Goal: Understand process/instructions

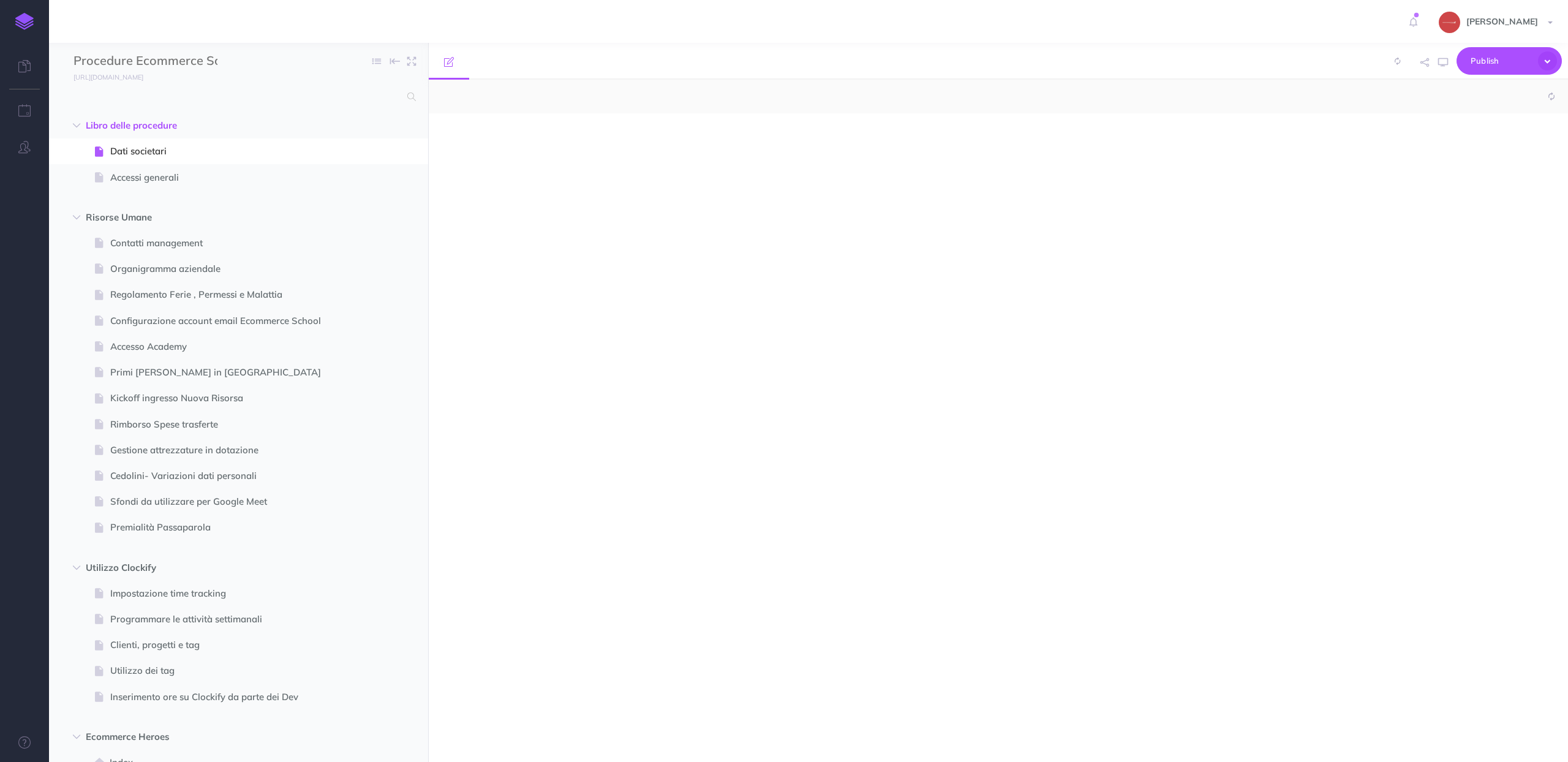
select select "null"
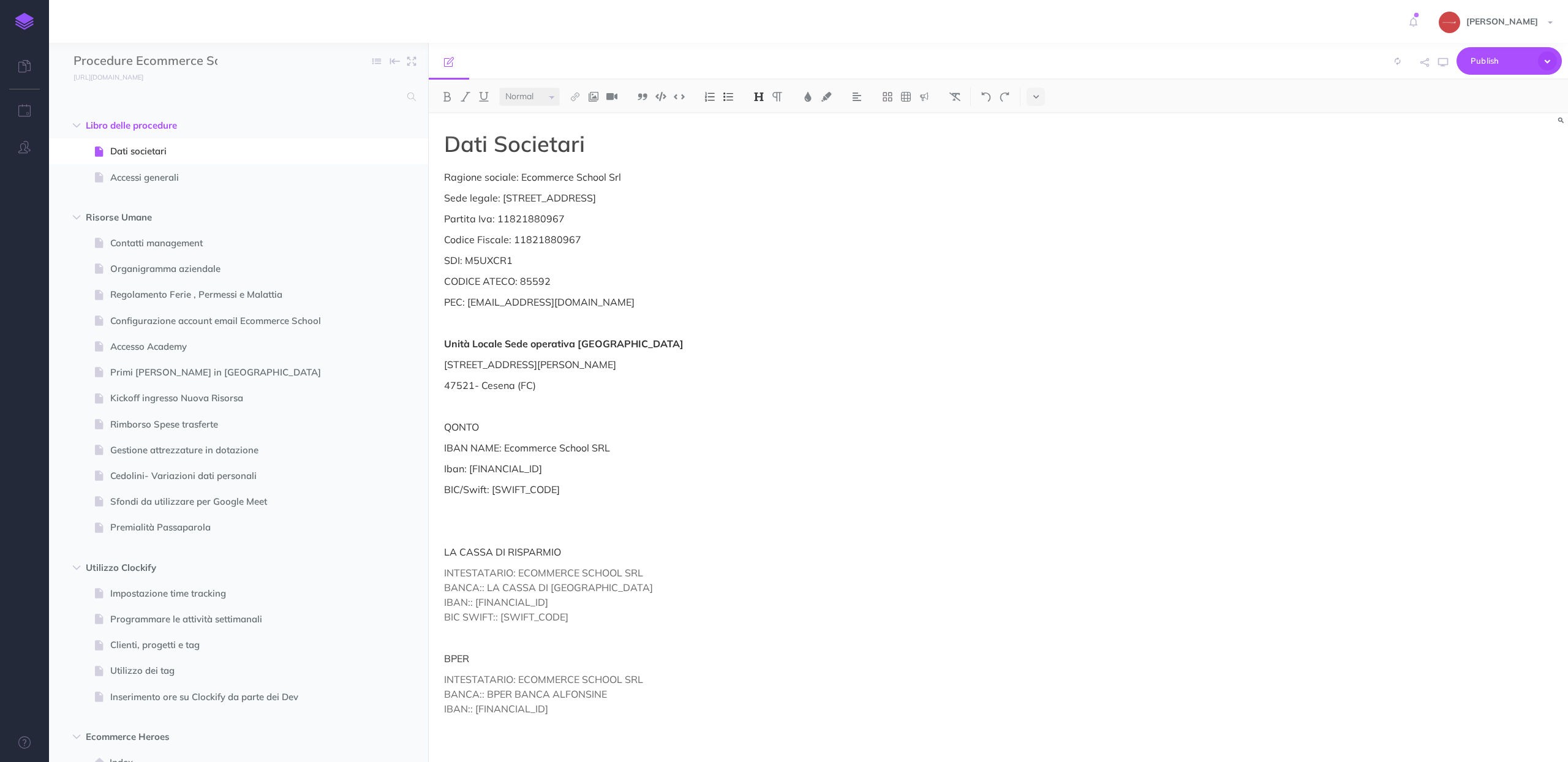
scroll to position [5722, 0]
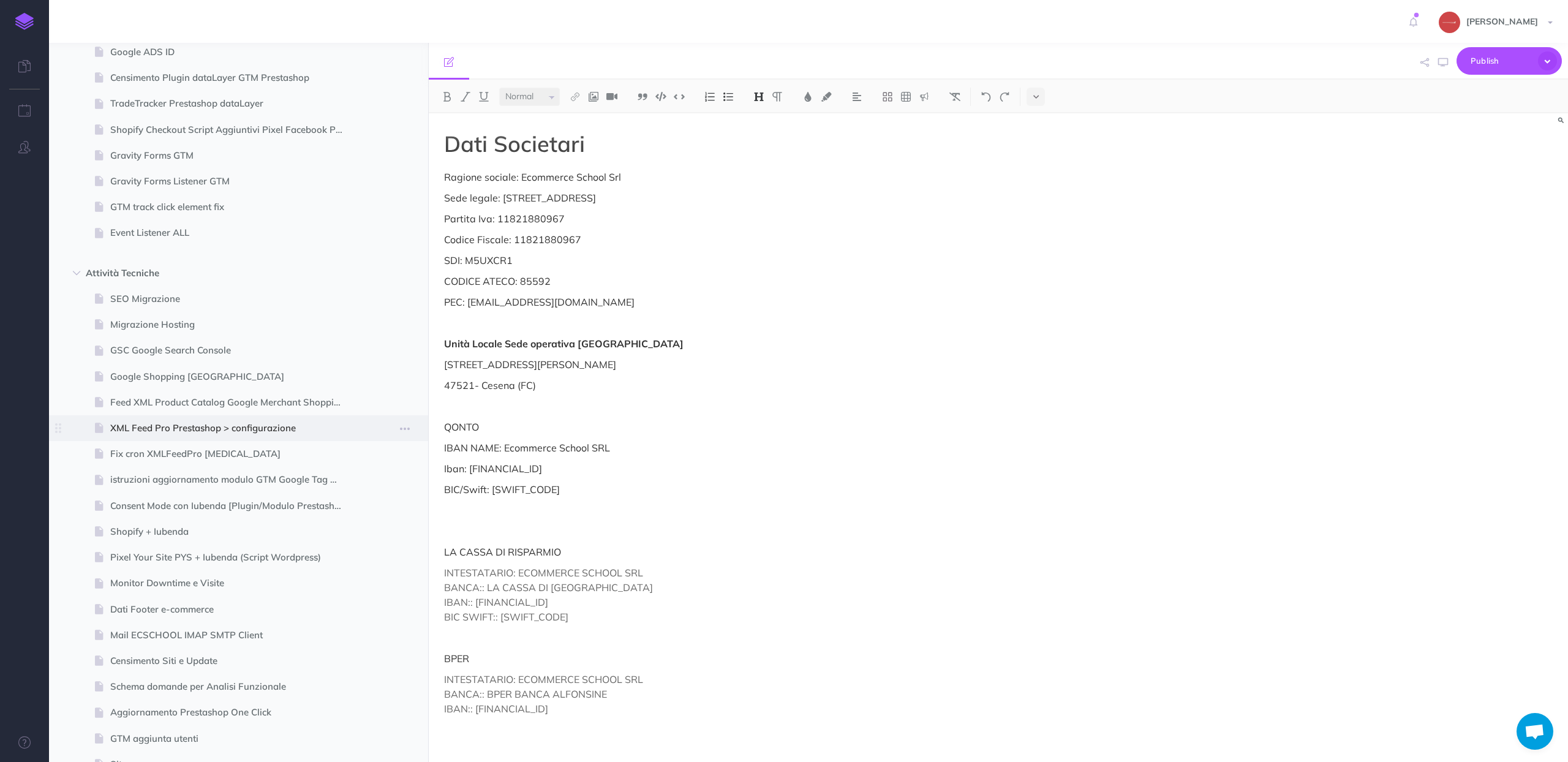
click at [322, 416] on span at bounding box center [238, 428] width 379 height 26
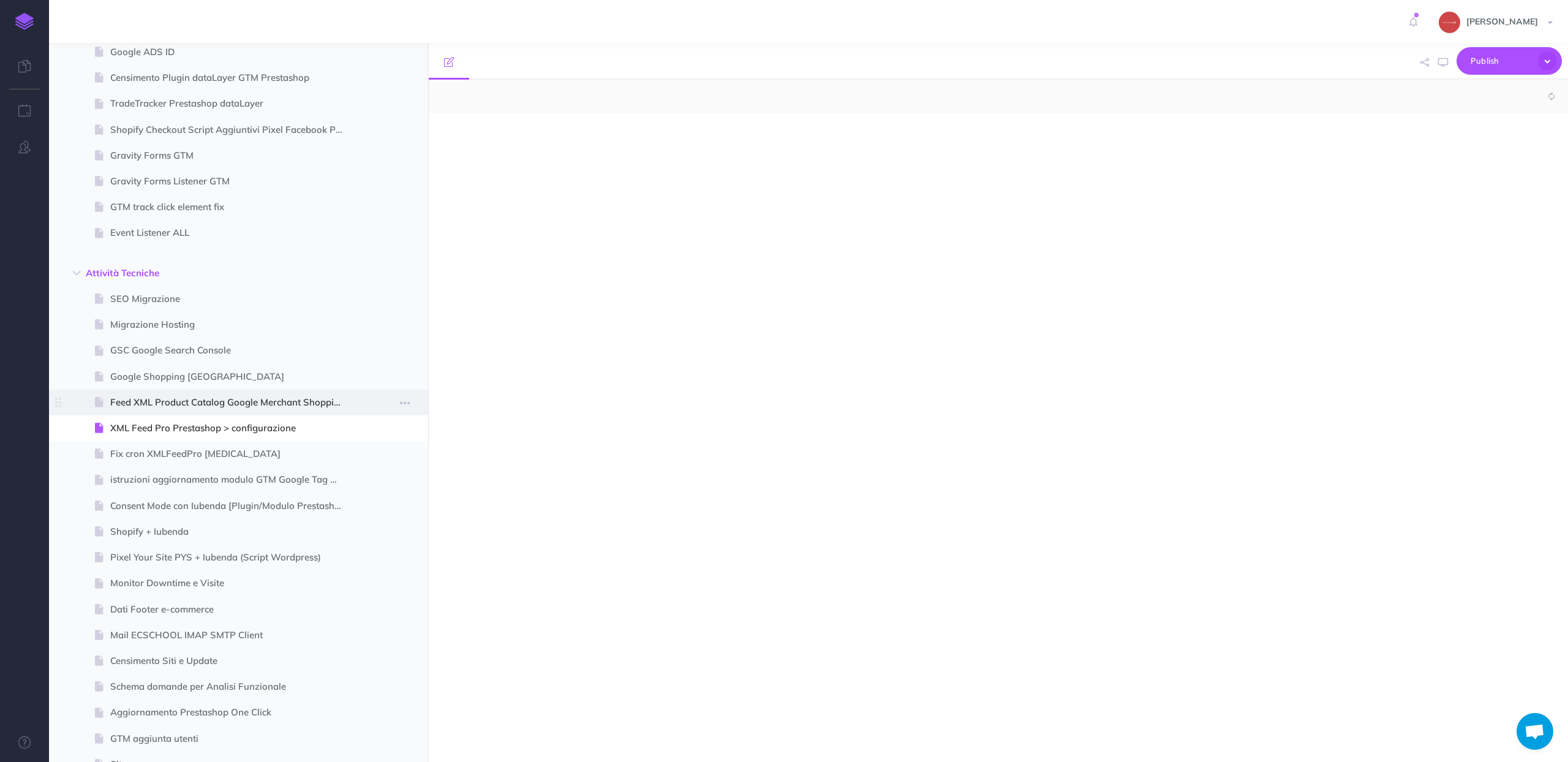
click at [305, 407] on span "Feed XML Product Catalog Google Merchant Shopping" at bounding box center [232, 403] width 244 height 15
select select "null"
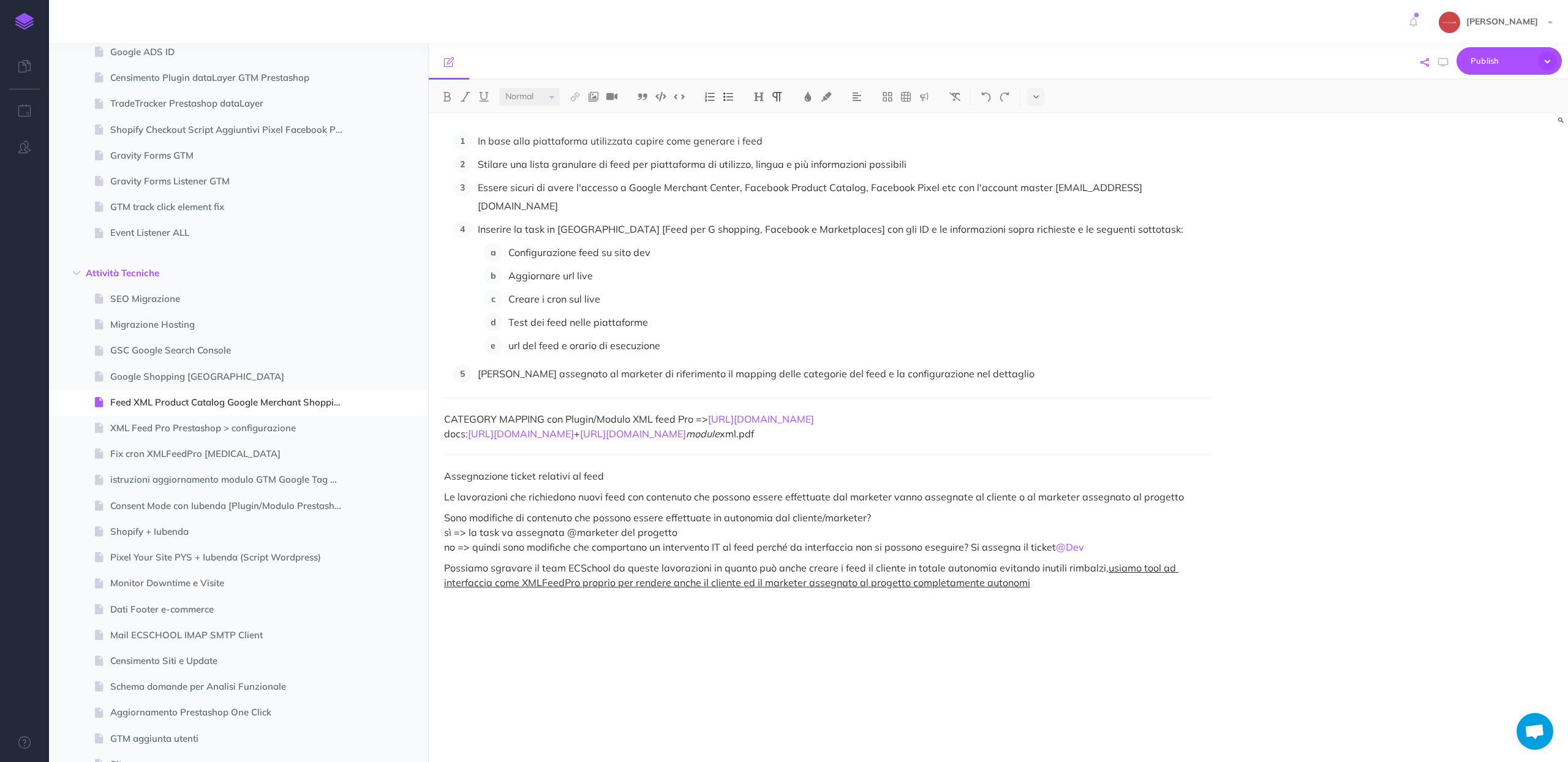
click at [1424, 66] on button "button" at bounding box center [1424, 63] width 15 height 36
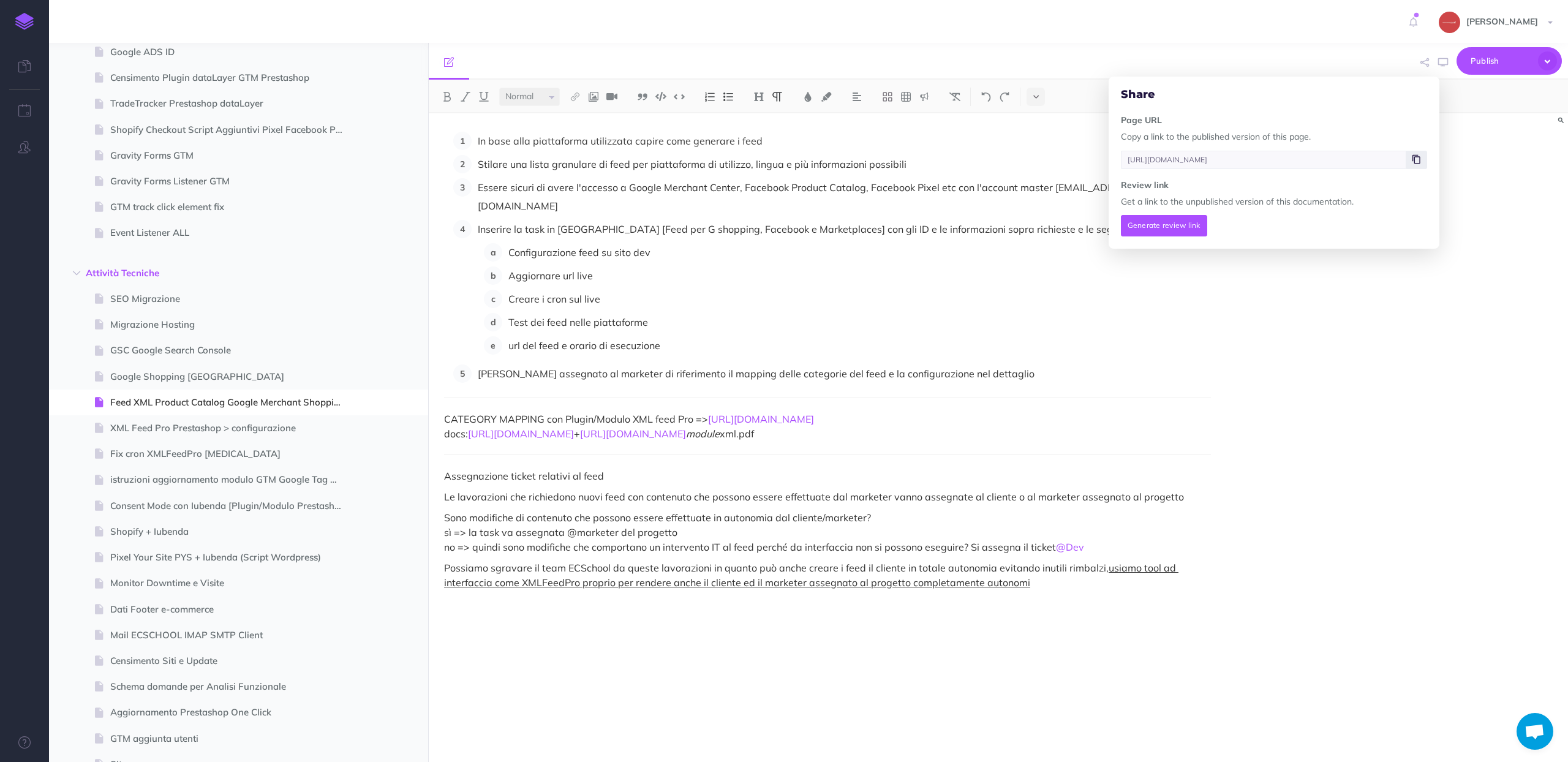
click at [1418, 156] on icon at bounding box center [1416, 159] width 8 height 7
click at [1413, 159] on icon at bounding box center [1416, 159] width 8 height 7
click at [783, 313] on p "Test dei feed nelle piattaforme" at bounding box center [859, 322] width 702 height 19
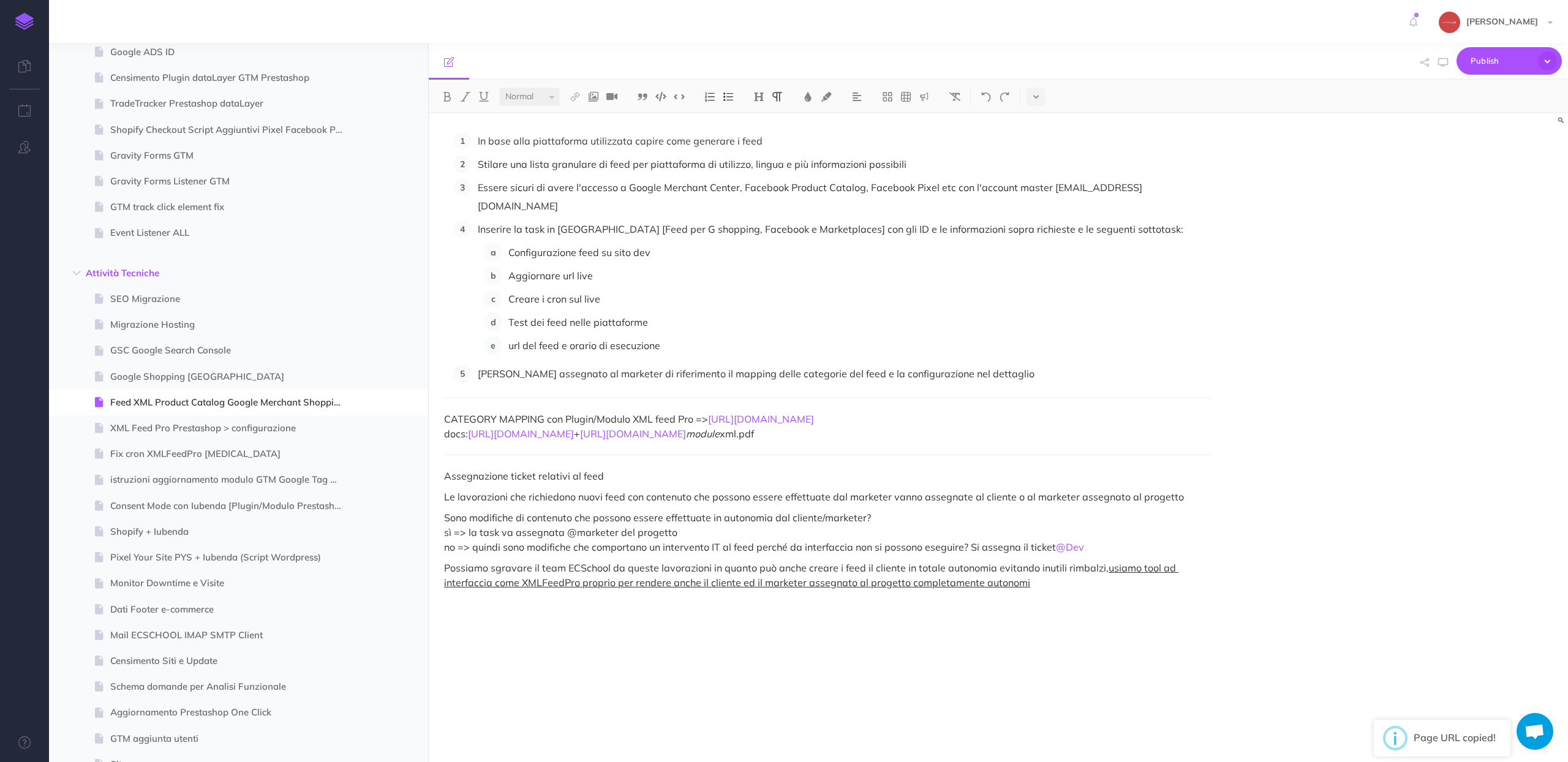
click at [698, 267] on p "Aggiornare url live" at bounding box center [859, 276] width 702 height 19
